Goal: Transaction & Acquisition: Purchase product/service

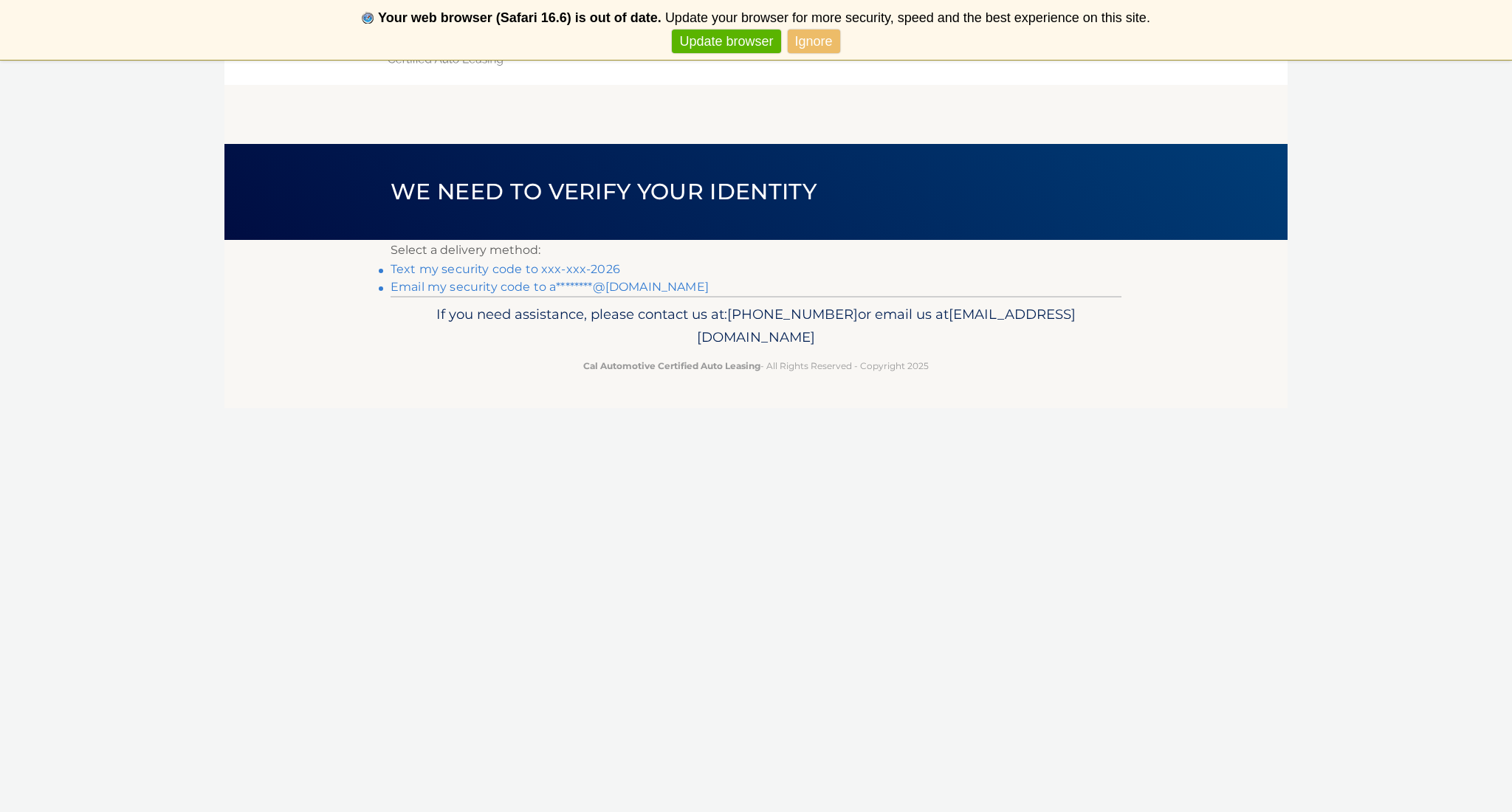
click at [608, 270] on link "Text my security code to xxx-xxx-2026" at bounding box center [506, 268] width 230 height 14
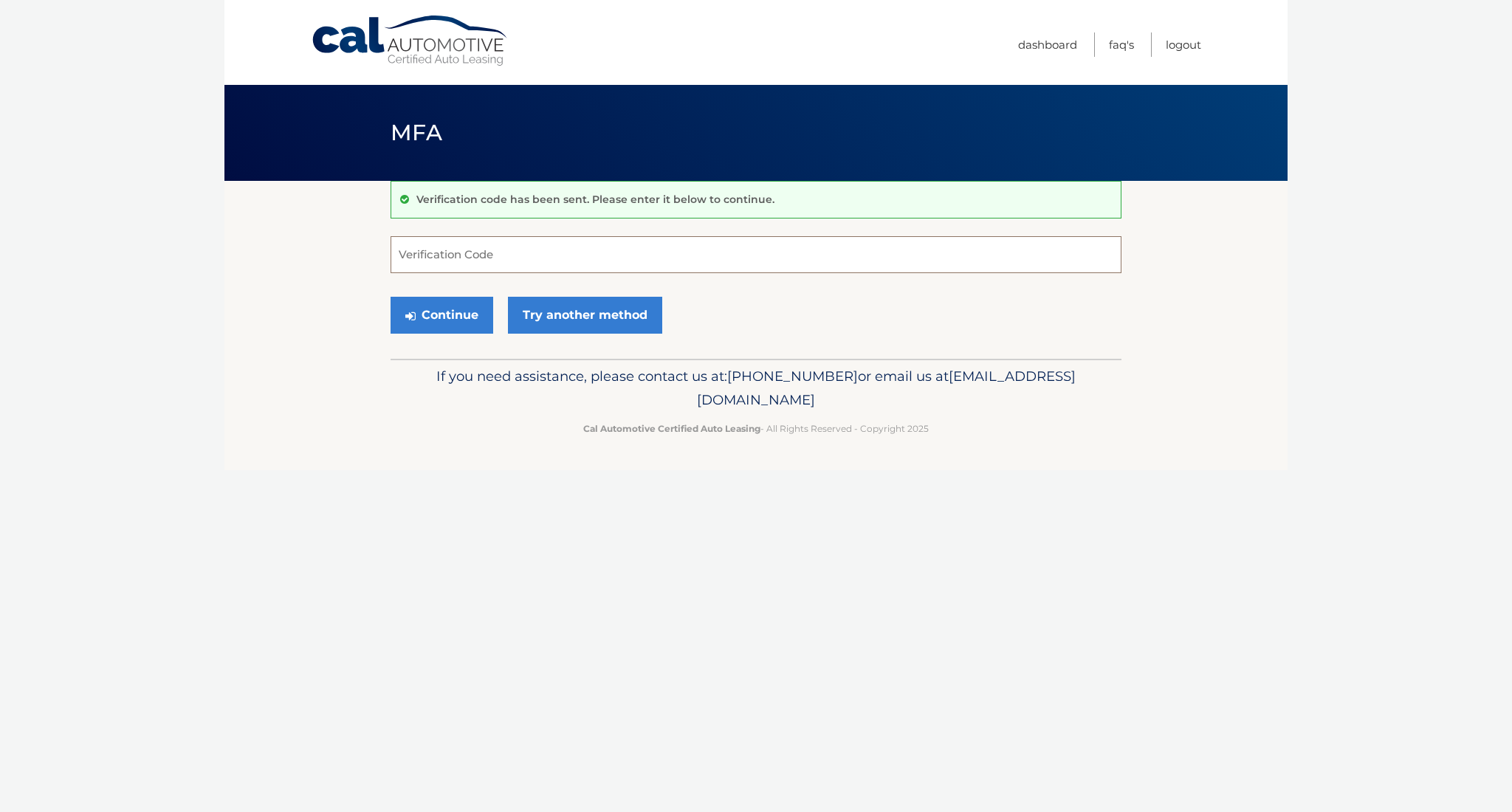
click at [560, 246] on input "Verification Code" at bounding box center [756, 255] width 731 height 36
type input "297892"
click at [466, 318] on button "Continue" at bounding box center [442, 315] width 102 height 36
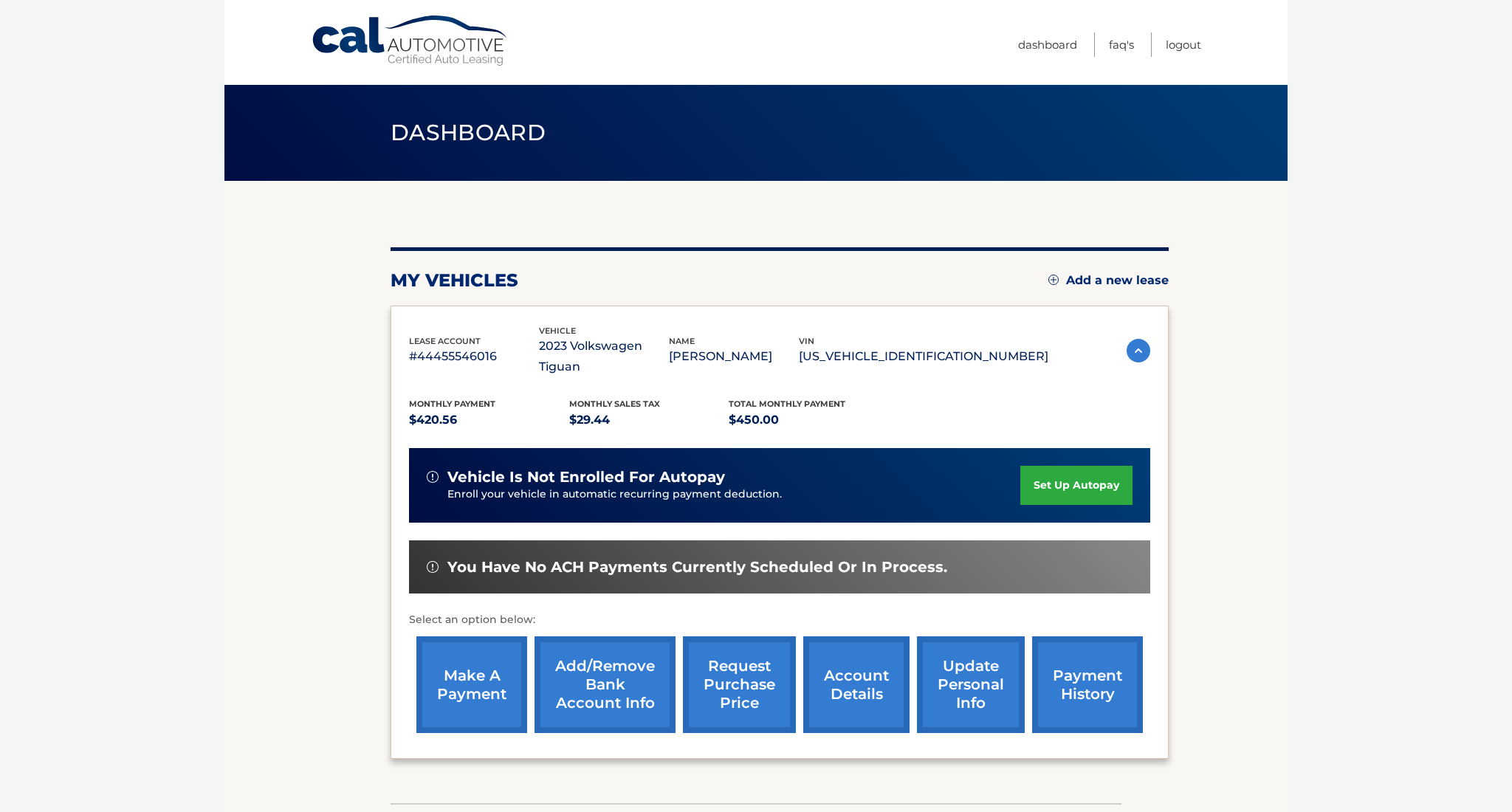
click at [462, 670] on link "make a payment" at bounding box center [471, 684] width 110 height 97
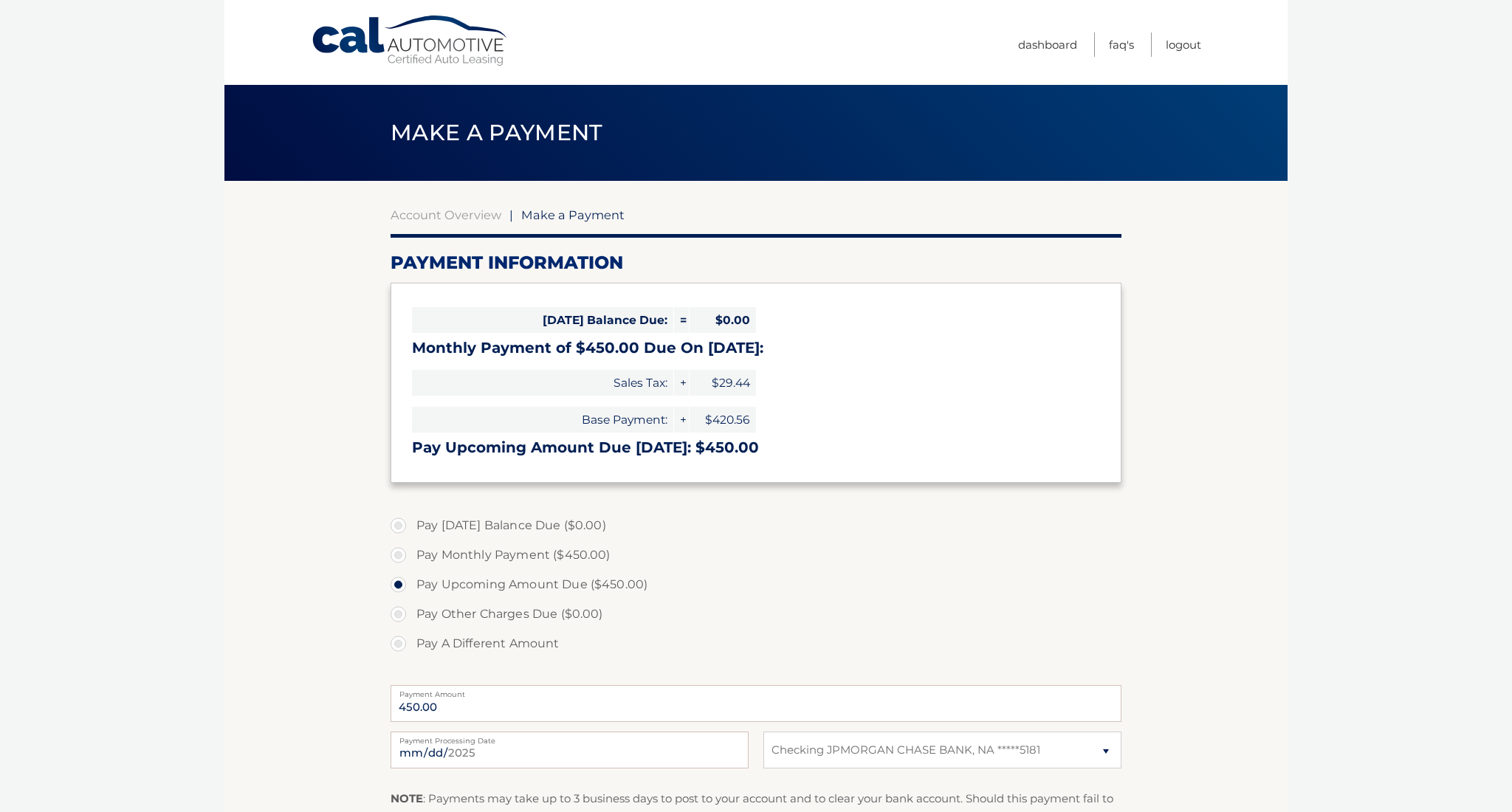
select select "ZTc1ZjUwZTItZmRjZS00MTExLTg4ZDEtNTFmZmM3OWUxYjhi"
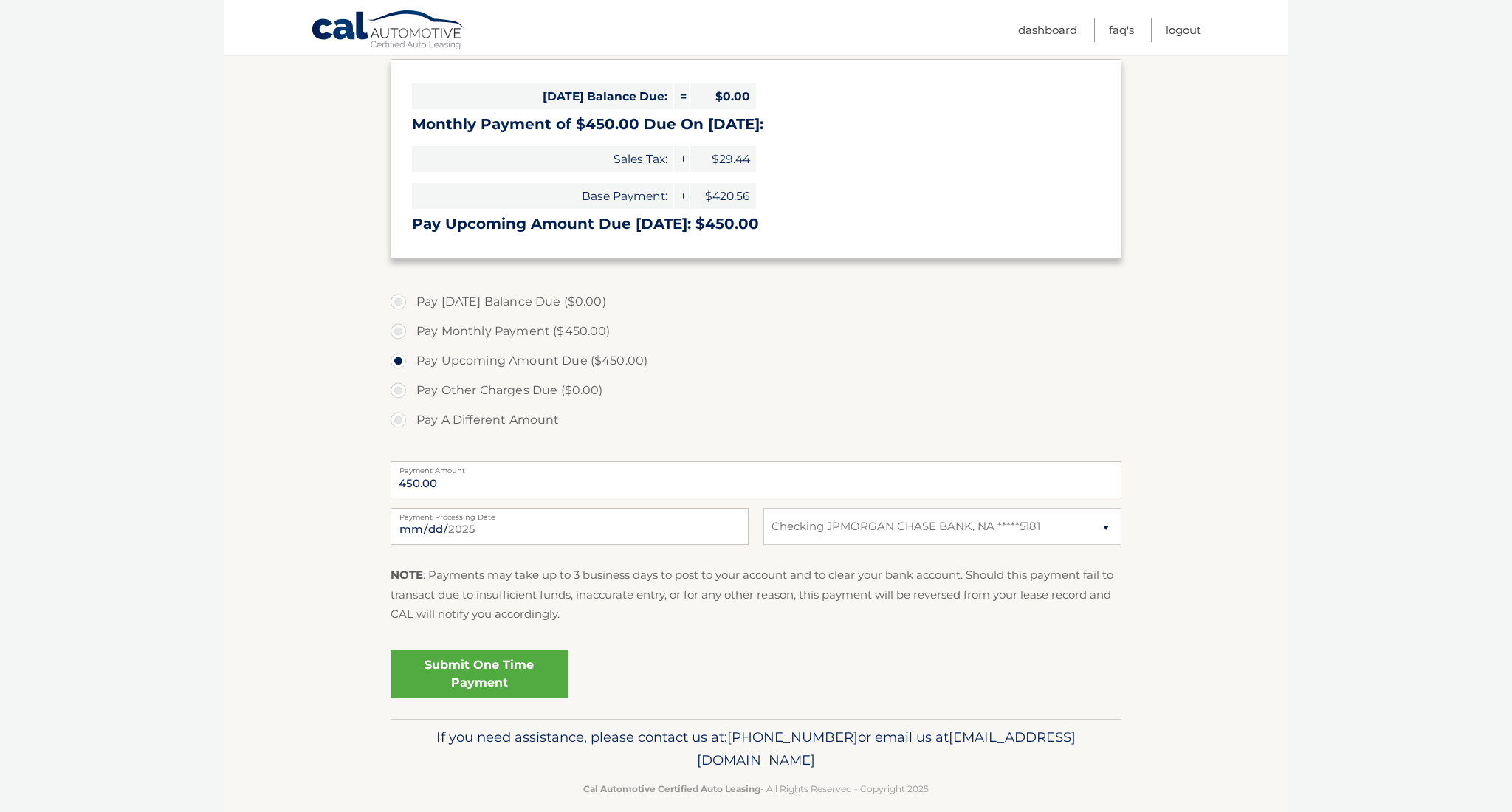
scroll to position [224, 0]
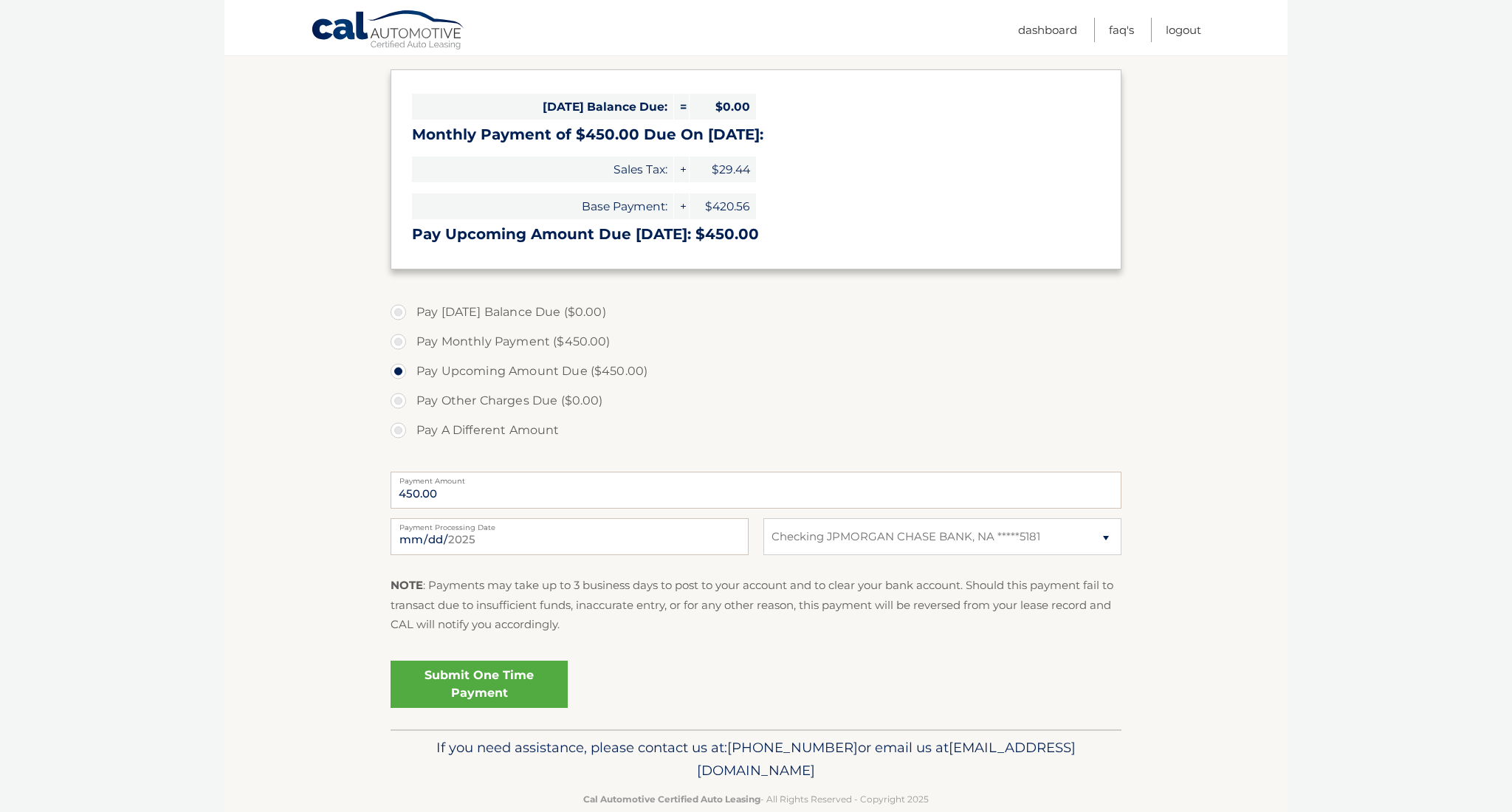
click at [485, 666] on link "Submit One Time Payment" at bounding box center [479, 684] width 177 height 47
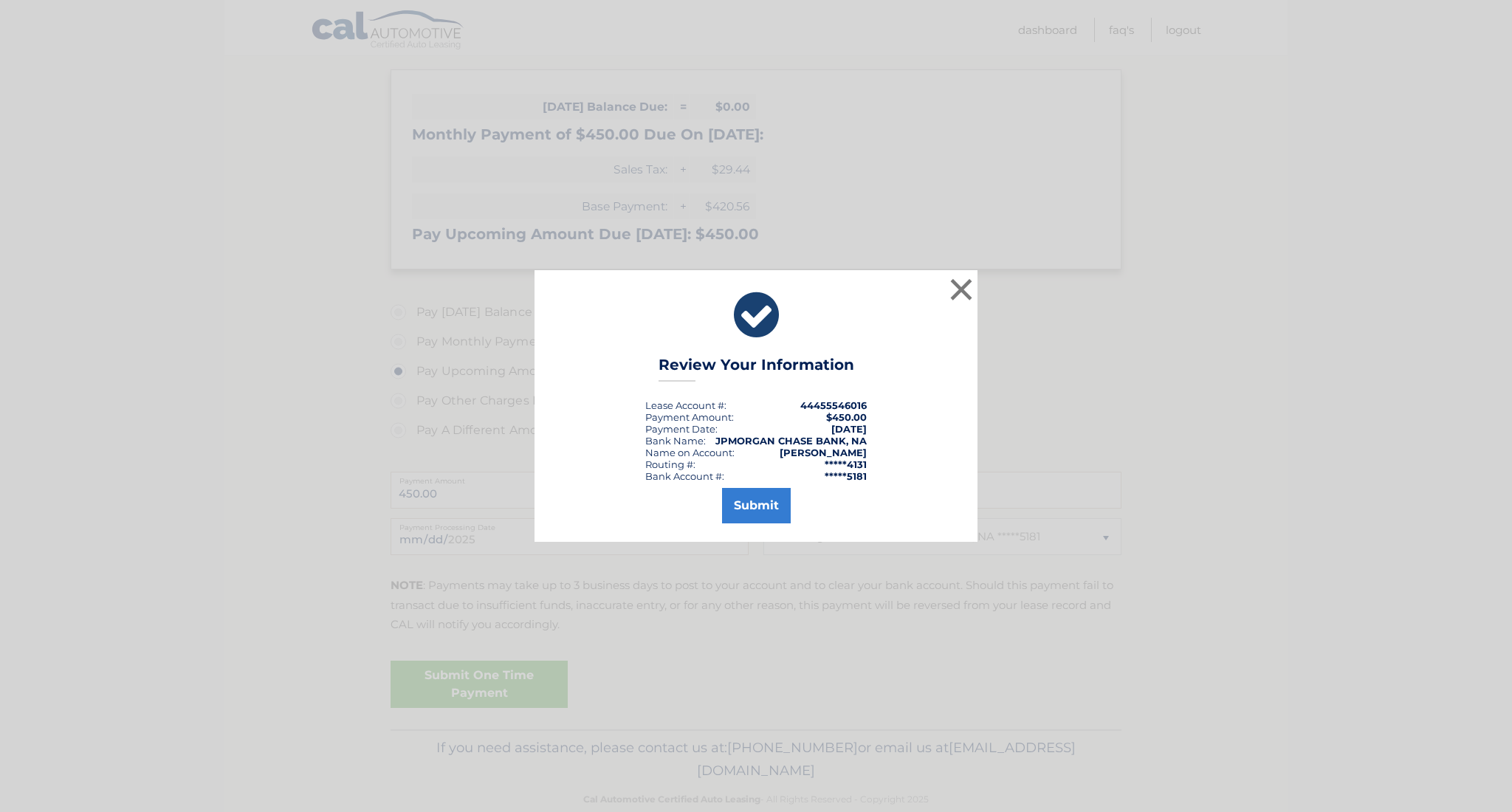
scroll to position [218, 1]
click at [759, 504] on button "Submit" at bounding box center [756, 505] width 68 height 36
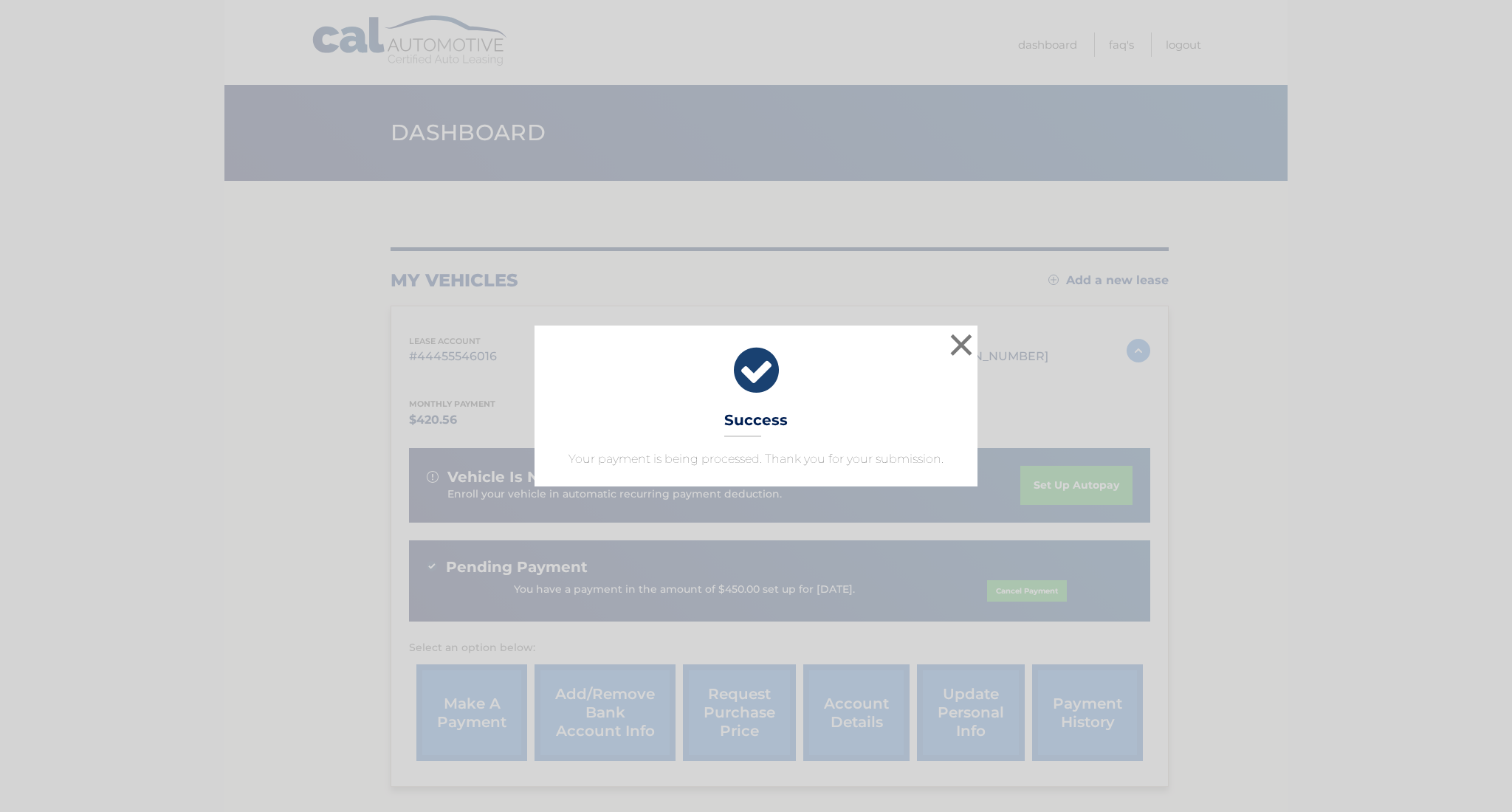
click at [949, 345] on button "×" at bounding box center [961, 345] width 29 height 29
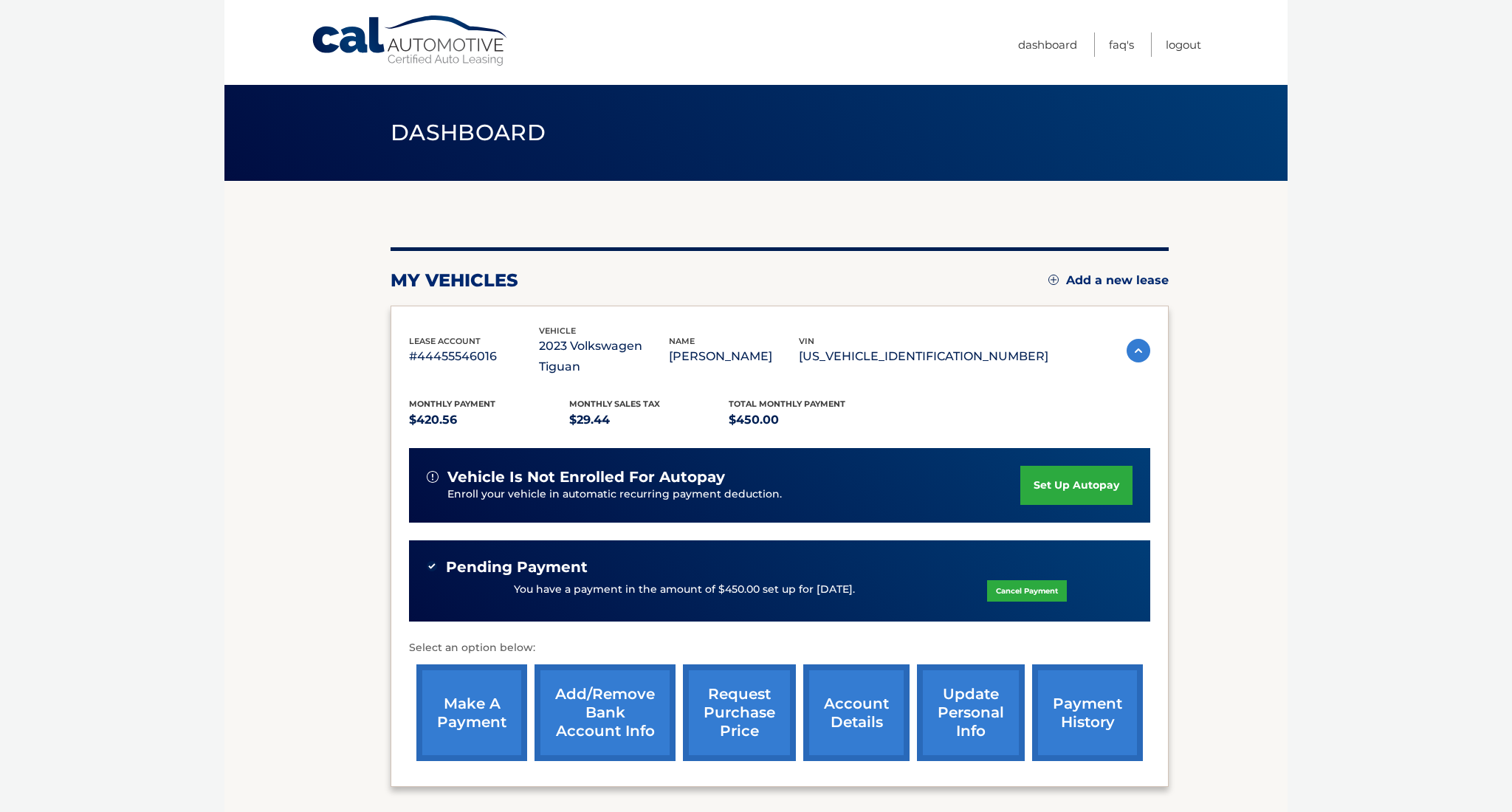
click at [430, 47] on link "Cal Automotive" at bounding box center [411, 40] width 199 height 52
click at [1181, 43] on link "Logout" at bounding box center [1183, 45] width 36 height 25
